Goal: Check status

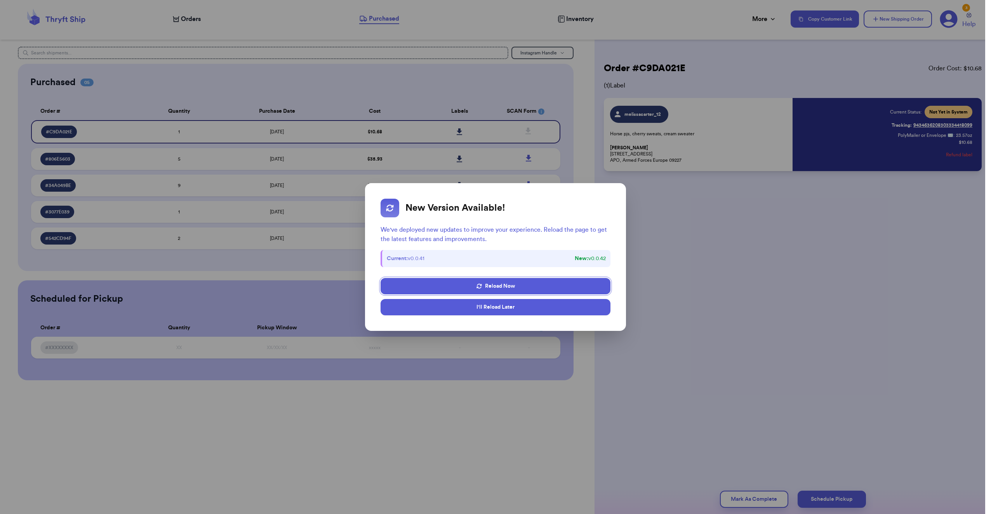
click at [569, 311] on button "I'll Reload Later" at bounding box center [496, 307] width 230 height 16
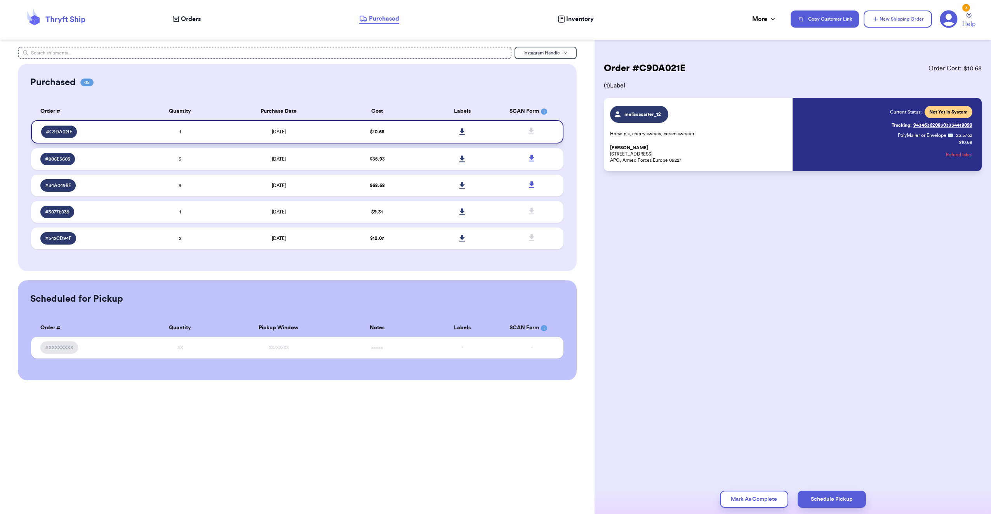
click at [408, 135] on td "$ 10.68" at bounding box center [377, 131] width 85 height 23
click at [457, 212] on link at bounding box center [462, 211] width 17 height 17
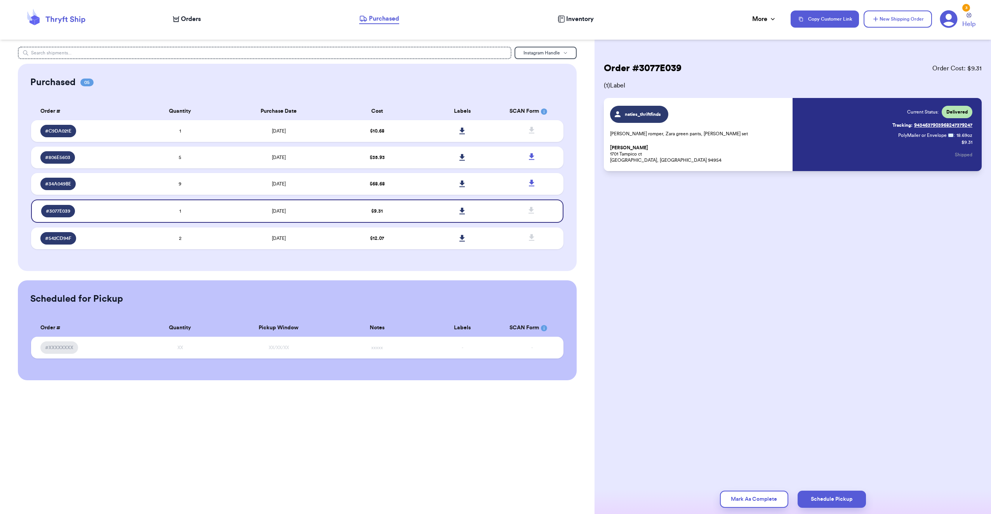
click at [726, 223] on div "Order # 3077E039 Order Cost: $ 9.31 ( 1 ) Label naties_thriftfinds [PERSON_NAME…" at bounding box center [793, 140] width 397 height 186
click at [428, 242] on td at bounding box center [462, 238] width 85 height 22
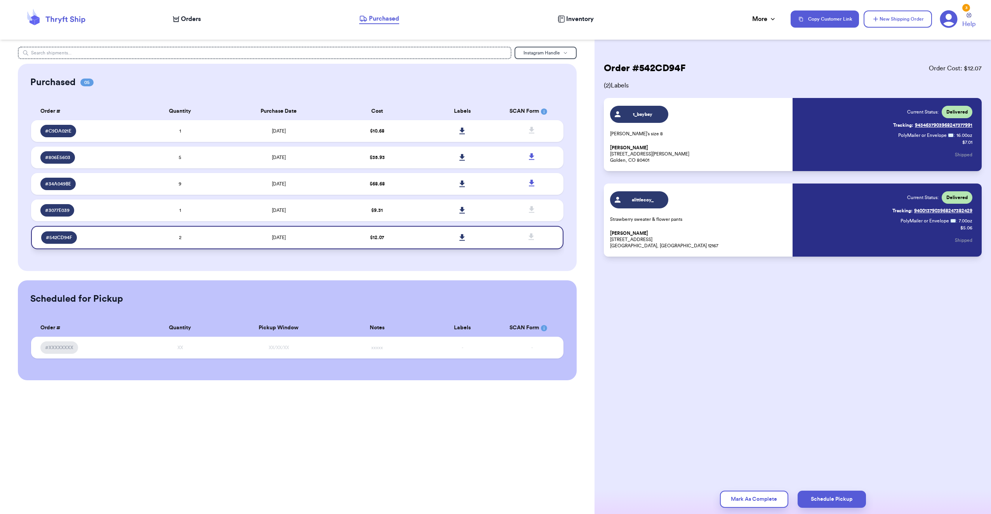
click at [416, 241] on td "$ 12.07" at bounding box center [377, 237] width 85 height 23
click at [400, 181] on td "$ 68.68" at bounding box center [377, 184] width 85 height 22
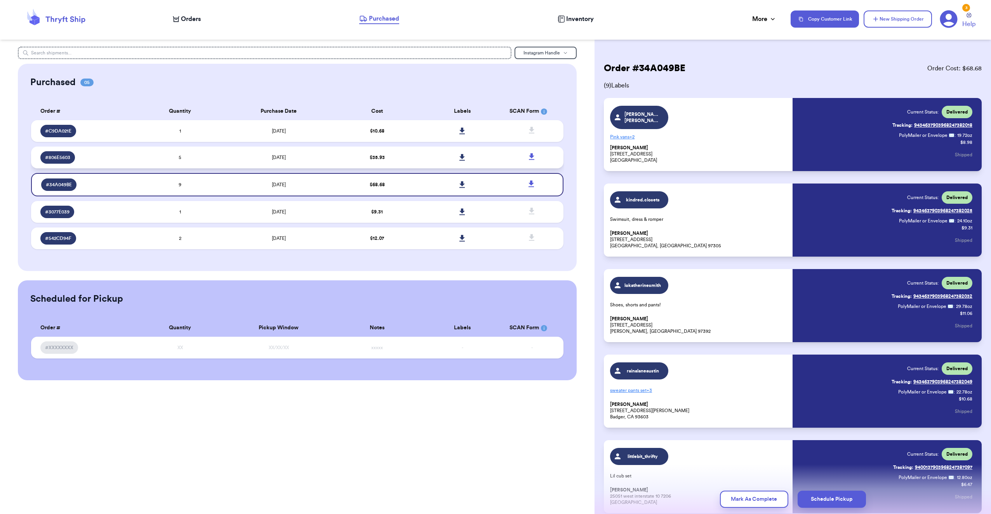
click at [400, 165] on td "$ 35.93" at bounding box center [377, 157] width 85 height 22
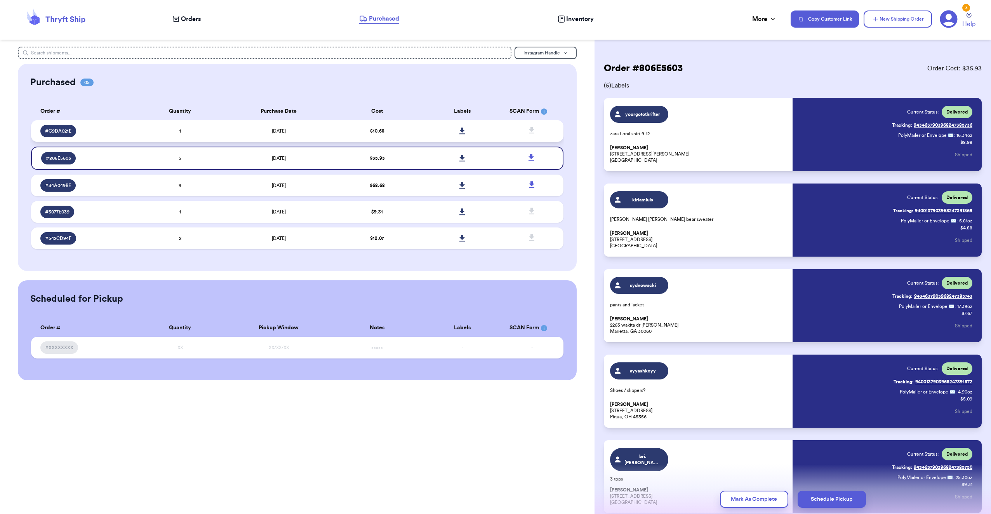
click at [399, 134] on td "$ 10.68" at bounding box center [377, 131] width 85 height 22
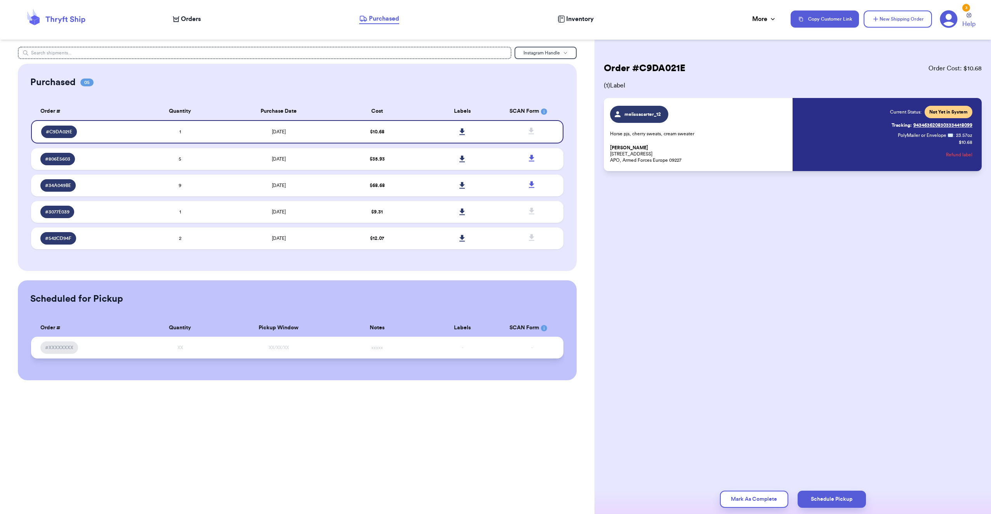
click at [286, 357] on td "XX/XX/XX" at bounding box center [279, 347] width 112 height 22
click at [637, 143] on div "melissacarter_12 Horse pjs, cherry sweats, cream sweater [PERSON_NAME] PSC 469 …" at bounding box center [699, 134] width 178 height 57
click at [465, 133] on icon at bounding box center [463, 131] width 6 height 7
